Goal: Transaction & Acquisition: Purchase product/service

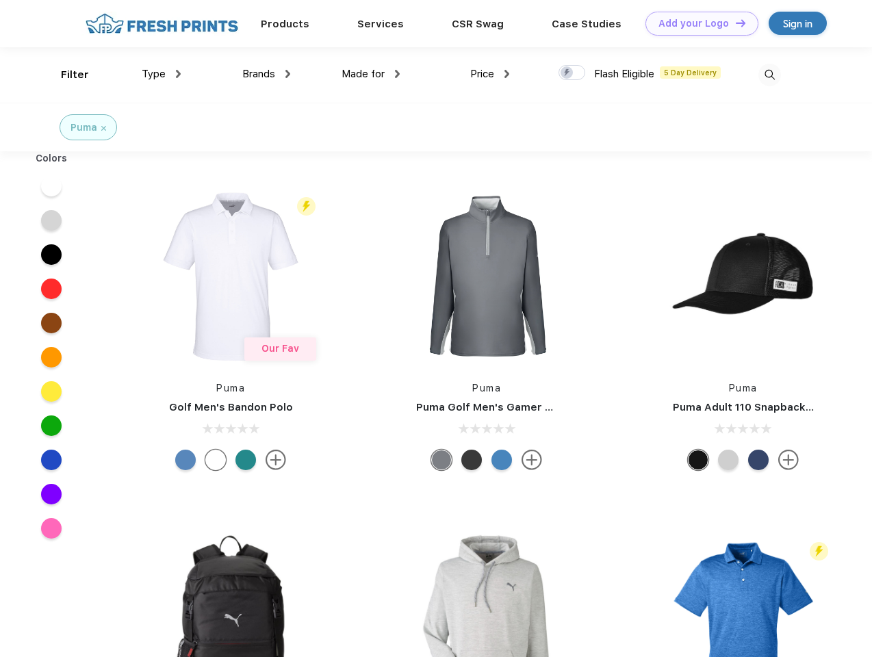
click at [697, 23] on link "Add your Logo Design Tool" at bounding box center [701, 24] width 113 height 24
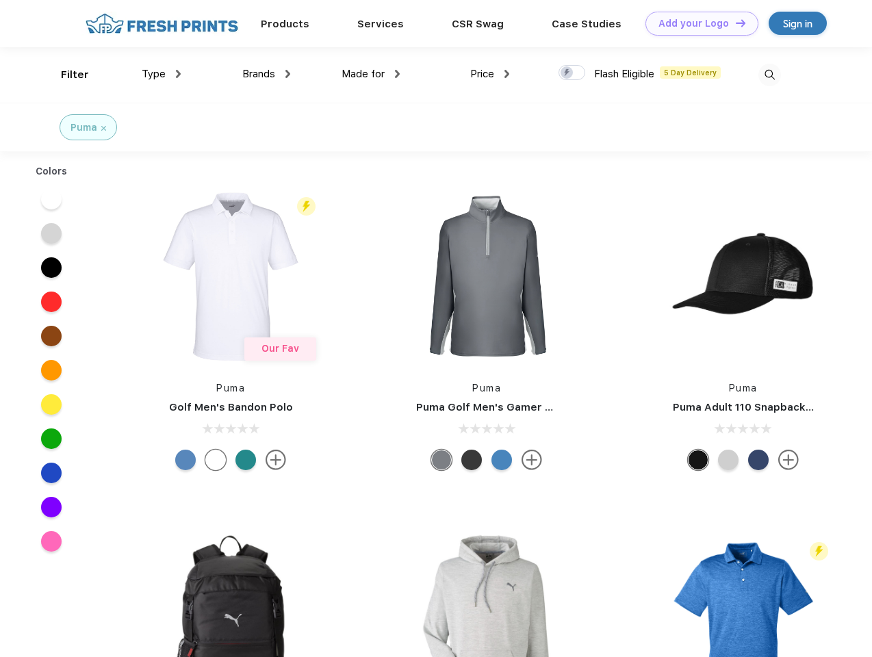
click at [0, 0] on div "Design Tool" at bounding box center [0, 0] width 0 height 0
click at [734, 23] on link "Add your Logo Design Tool" at bounding box center [701, 24] width 113 height 24
click at [66, 75] on div "Filter" at bounding box center [75, 75] width 28 height 16
click at [162, 74] on span "Type" at bounding box center [154, 74] width 24 height 12
click at [266, 74] on span "Brands" at bounding box center [258, 74] width 33 height 12
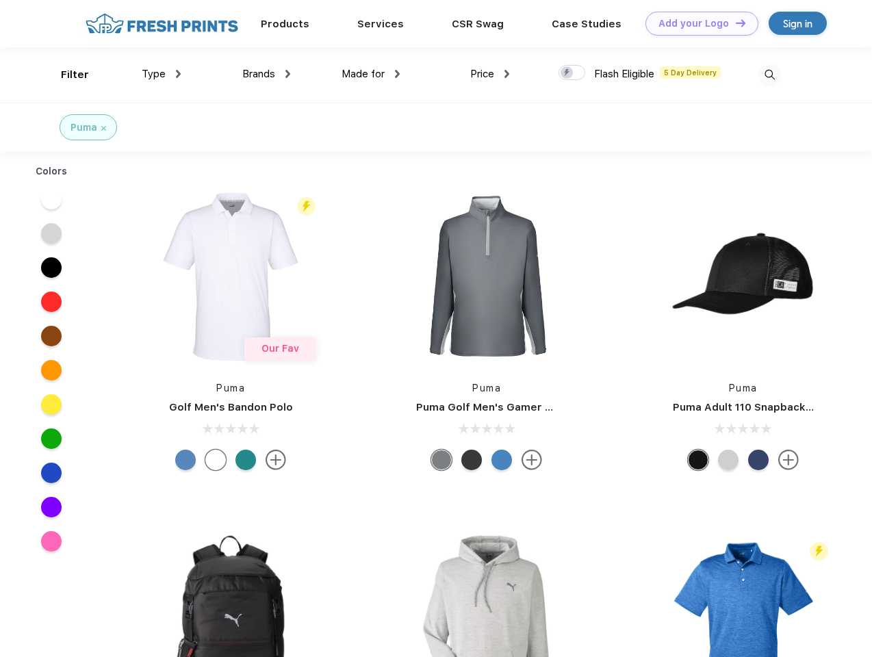
click at [371, 74] on span "Made for" at bounding box center [363, 74] width 43 height 12
click at [490, 74] on span "Price" at bounding box center [482, 74] width 24 height 12
click at [572, 73] on div at bounding box center [572, 72] width 27 height 15
click at [567, 73] on input "checkbox" at bounding box center [563, 68] width 9 height 9
click at [769, 75] on img at bounding box center [769, 75] width 23 height 23
